Goal: Navigation & Orientation: Find specific page/section

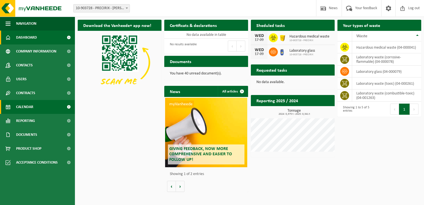
click at [34, 103] on link "Calendar" at bounding box center [37, 107] width 75 height 14
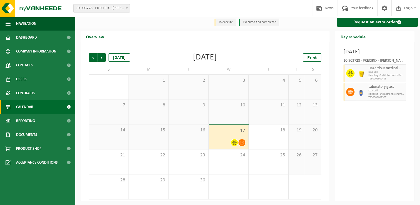
scroll to position [1, 0]
click at [160, 37] on div "Overview" at bounding box center [204, 36] width 249 height 11
click at [193, 28] on div "To execute Executed and completed Request an extra order" at bounding box center [247, 22] width 345 height 12
click at [358, 135] on div "Wednesday, September 17, 2025 10-903728 - PRECIRIX - JETTE Hazardous medical wa…" at bounding box center [374, 121] width 79 height 159
